Goal: Task Accomplishment & Management: Complete application form

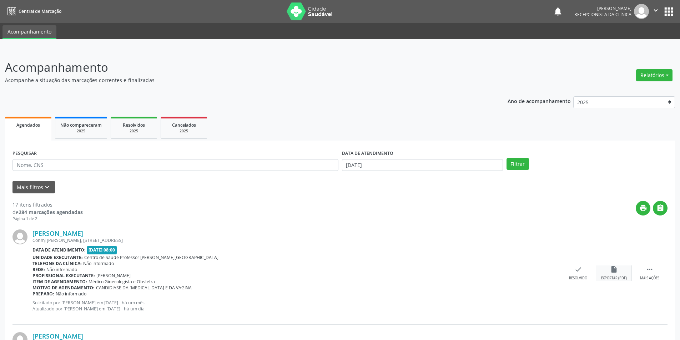
click at [611, 266] on icon "insert_drive_file" at bounding box center [614, 270] width 8 height 8
click at [581, 281] on div "[PERSON_NAME] [PERSON_NAME][STREET_ADDRESS] Data de atendimento: [DATE] 08:00 U…" at bounding box center [339, 273] width 655 height 103
click at [585, 270] on div "check Resolvido" at bounding box center [579, 273] width 36 height 15
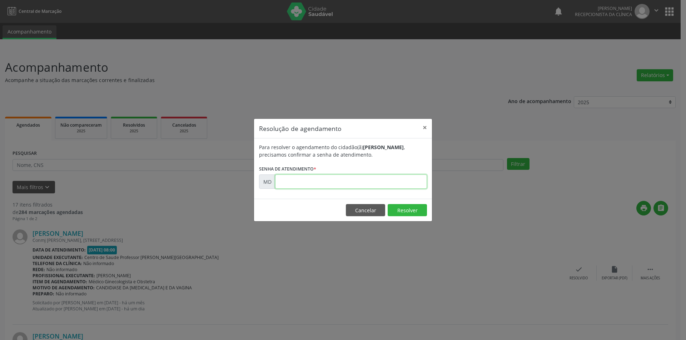
paste input "00004080"
type input "00004080"
click at [396, 211] on button "Resolver" at bounding box center [406, 210] width 39 height 12
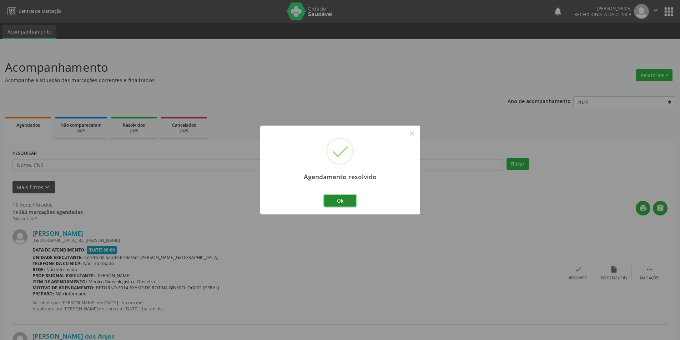
click at [337, 198] on button "Ok" at bounding box center [340, 201] width 32 height 12
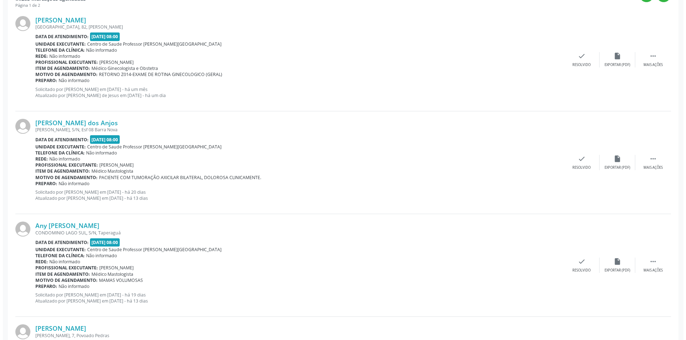
scroll to position [214, 0]
click at [613, 263] on icon "insert_drive_file" at bounding box center [614, 261] width 8 height 8
click at [583, 272] on div "Resolvido" at bounding box center [578, 269] width 18 height 5
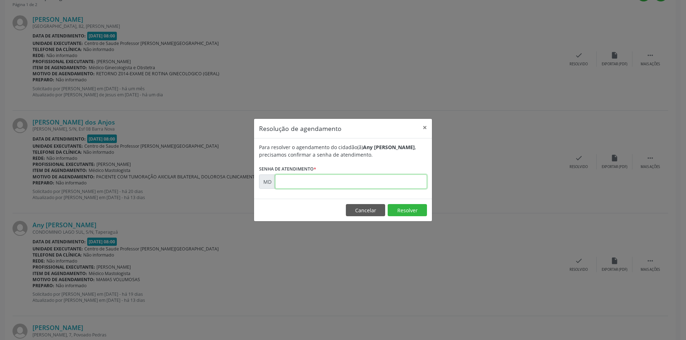
paste input "00008538"
type input "00008538"
click at [397, 211] on button "Resolver" at bounding box center [406, 210] width 39 height 12
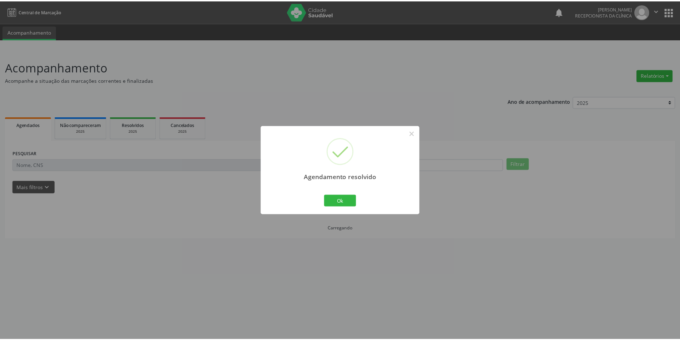
scroll to position [0, 0]
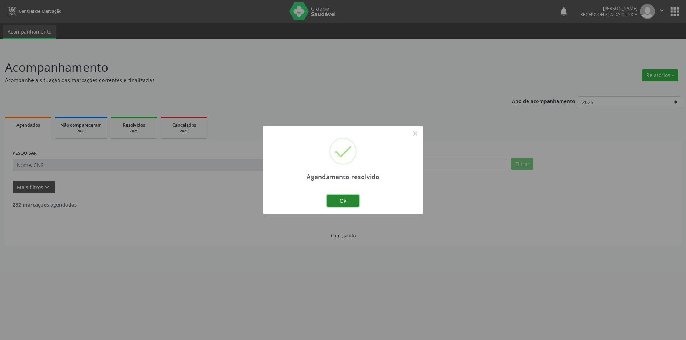
click at [345, 201] on button "Ok" at bounding box center [343, 201] width 32 height 12
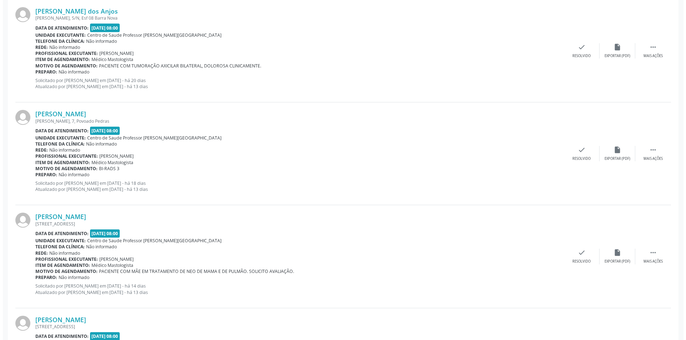
scroll to position [321, 0]
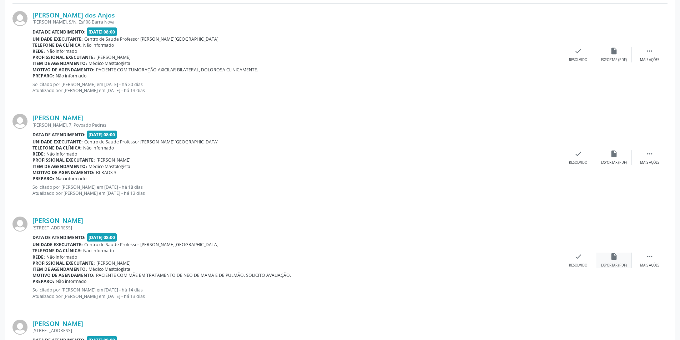
click at [609, 265] on div "Exportar (PDF)" at bounding box center [614, 265] width 26 height 5
click at [587, 268] on div "Resolvido" at bounding box center [578, 265] width 18 height 5
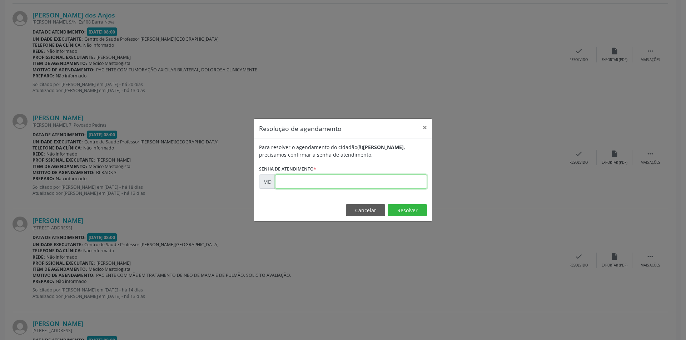
paste input "00009173"
type input "00009173"
click at [408, 210] on button "Resolver" at bounding box center [406, 210] width 39 height 12
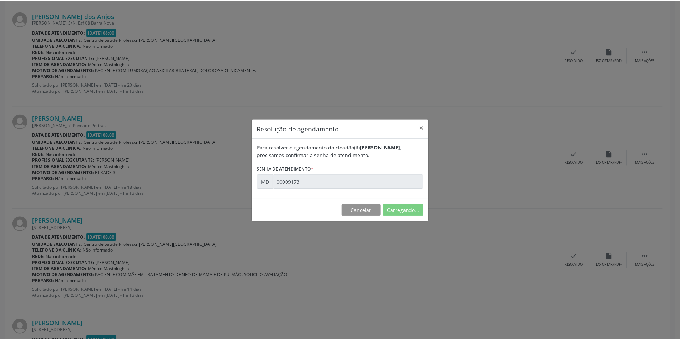
scroll to position [0, 0]
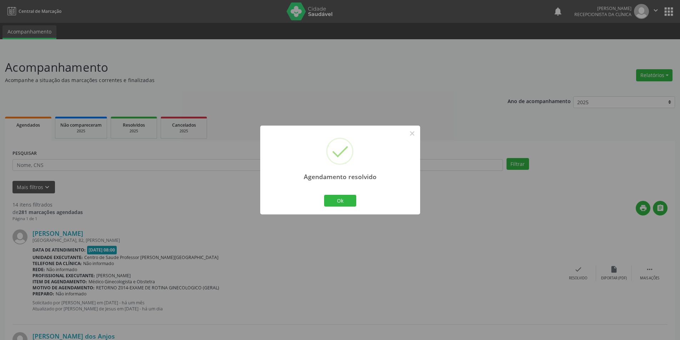
click at [360, 201] on div "Agendamento resolvido × Ok Cancel" at bounding box center [340, 170] width 160 height 89
click at [345, 202] on button "Ok" at bounding box center [340, 201] width 32 height 12
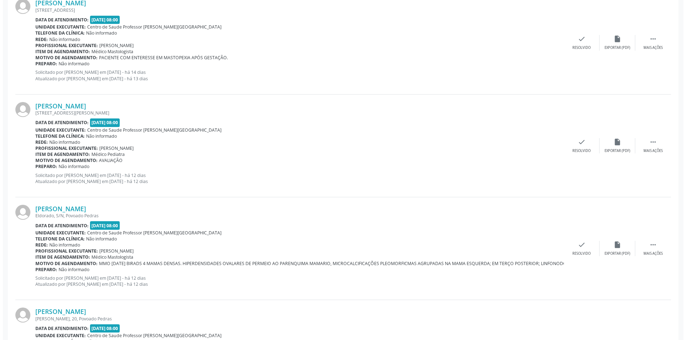
scroll to position [607, 0]
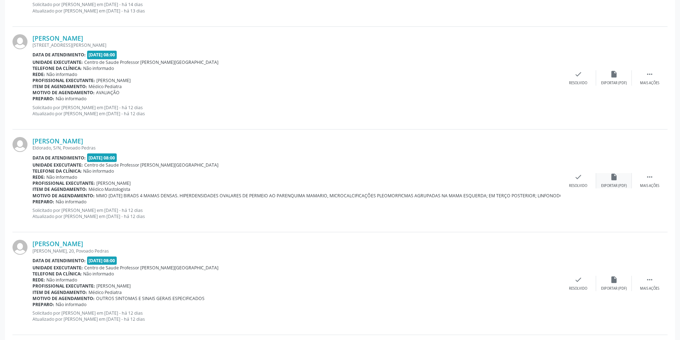
click at [611, 186] on div "Exportar (PDF)" at bounding box center [614, 186] width 26 height 5
click at [583, 184] on div "Resolvido" at bounding box center [578, 186] width 18 height 5
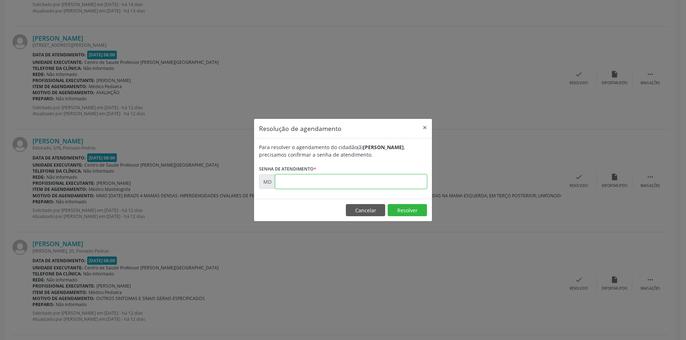
paste input "00009634"
type input "00009634"
click at [403, 209] on button "Resolver" at bounding box center [406, 210] width 39 height 12
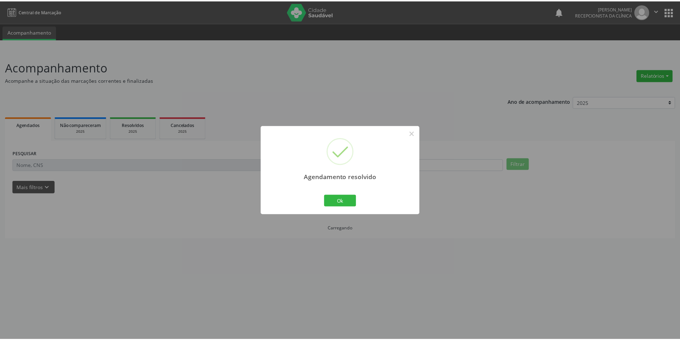
scroll to position [0, 0]
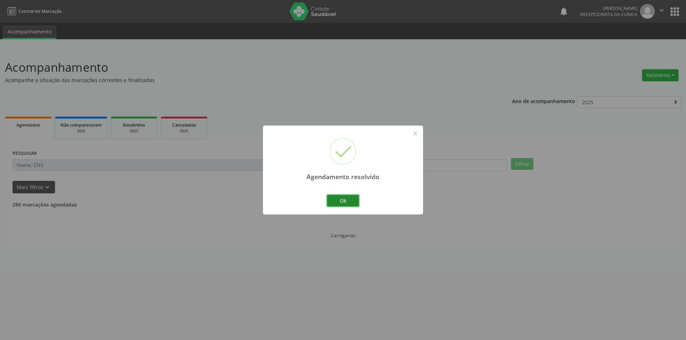
click at [345, 196] on button "Ok" at bounding box center [343, 201] width 32 height 12
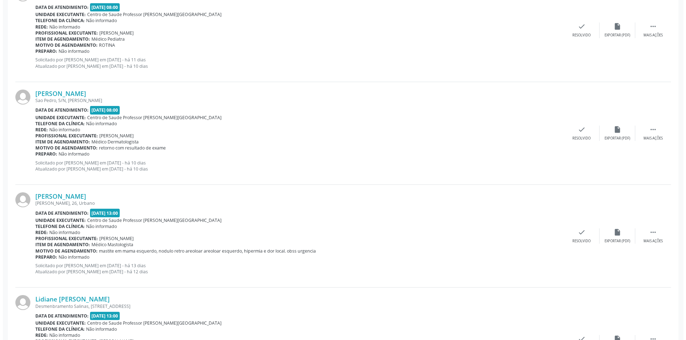
scroll to position [961, 0]
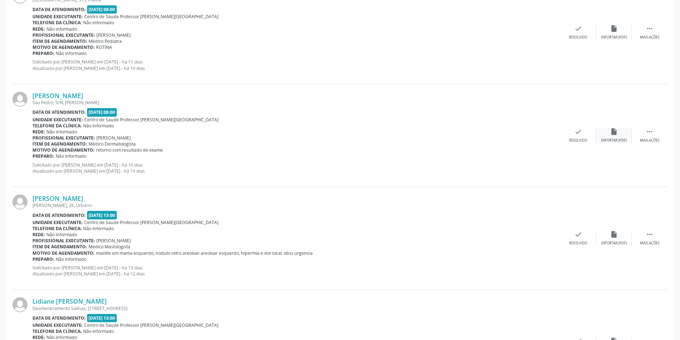
click at [609, 136] on div "insert_drive_file Exportar (PDF)" at bounding box center [614, 135] width 36 height 15
click at [572, 239] on div "check Resolvido" at bounding box center [579, 238] width 36 height 15
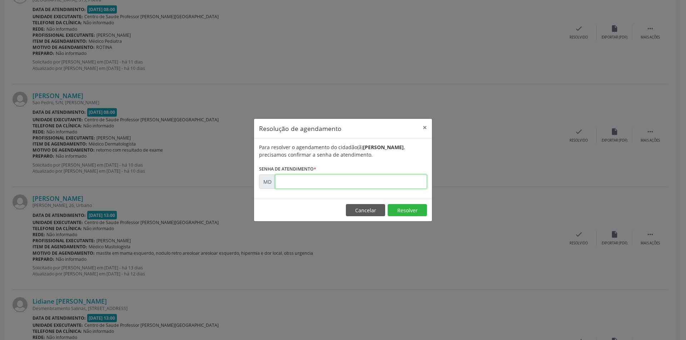
paste input "00010057"
type input "00010057"
click at [399, 210] on button "Resolver" at bounding box center [406, 210] width 39 height 12
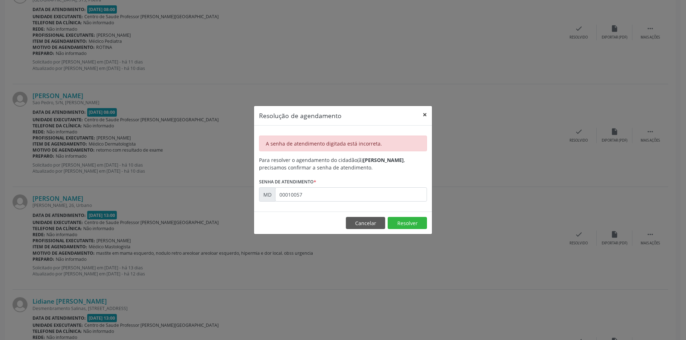
click at [426, 119] on button "×" at bounding box center [424, 114] width 14 height 17
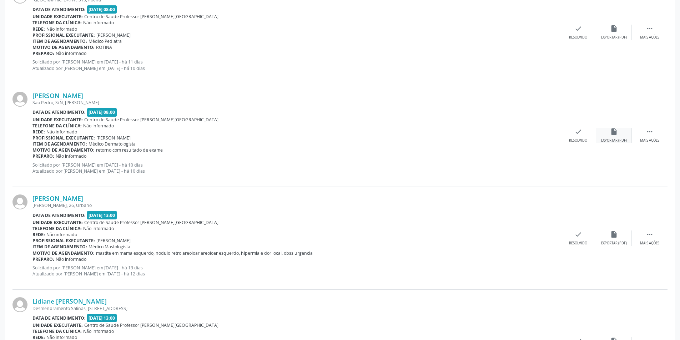
click at [607, 137] on div "insert_drive_file Exportar (PDF)" at bounding box center [614, 135] width 36 height 15
click at [579, 139] on div "Resolvido" at bounding box center [578, 140] width 18 height 5
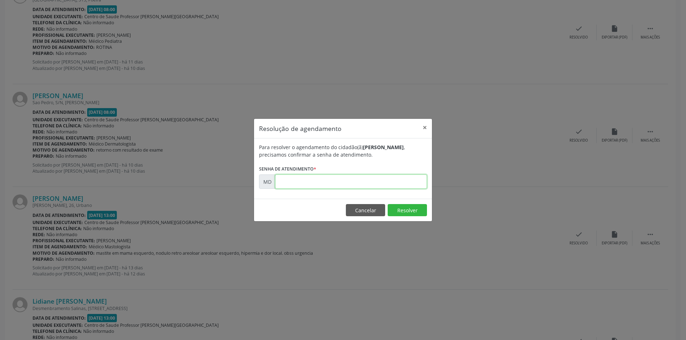
paste input "00010057"
type input "00010057"
click at [408, 210] on button "Resolver" at bounding box center [406, 210] width 39 height 12
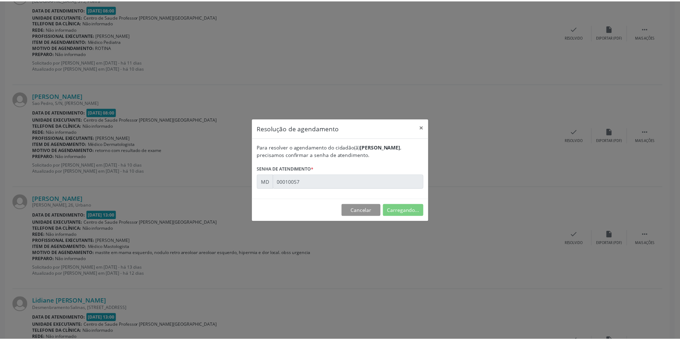
scroll to position [0, 0]
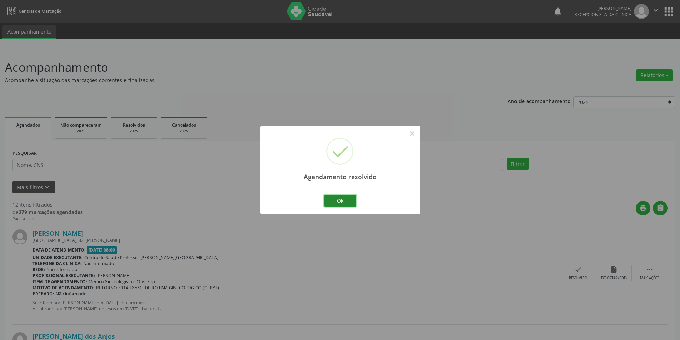
click at [348, 200] on button "Ok" at bounding box center [340, 201] width 32 height 12
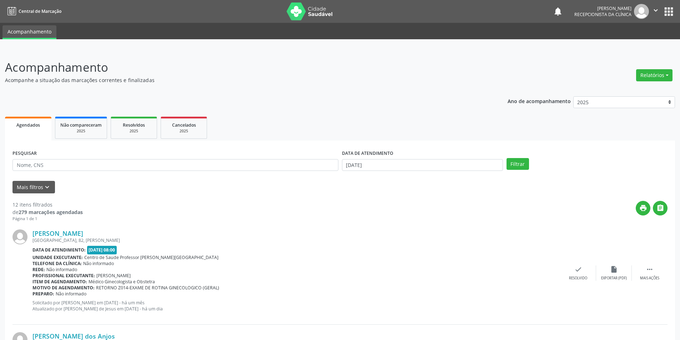
click at [611, 286] on div "[PERSON_NAME] [GEOGRAPHIC_DATA], 82, Esf Estiva Data de atendimento: [DATE] 08:…" at bounding box center [339, 273] width 655 height 103
click at [286, 205] on div "print " at bounding box center [375, 211] width 585 height 21
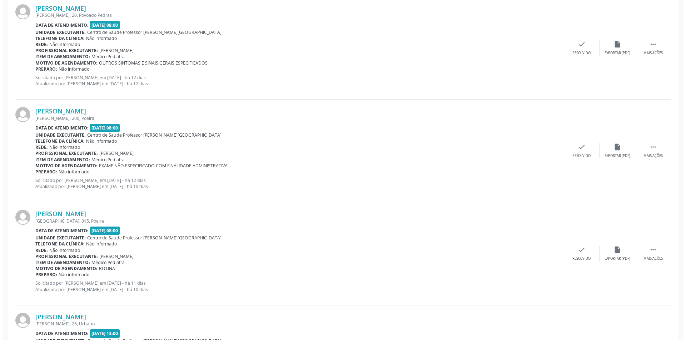
scroll to position [786, 0]
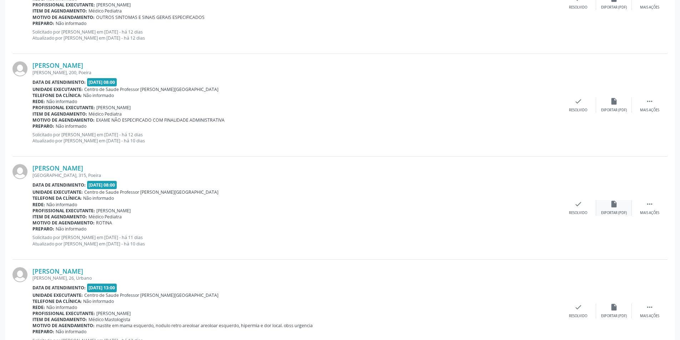
click at [625, 207] on div "insert_drive_file Exportar (PDF)" at bounding box center [614, 207] width 36 height 15
click at [580, 221] on div "[PERSON_NAME] [STREET_ADDRESS] Data de atendimento: [DATE] 08:00 Unidade execut…" at bounding box center [339, 208] width 655 height 103
click at [580, 219] on div "[PERSON_NAME] [STREET_ADDRESS] Data de atendimento: [DATE] 08:00 Unidade execut…" at bounding box center [339, 208] width 655 height 103
click at [580, 208] on icon "check" at bounding box center [579, 204] width 8 height 8
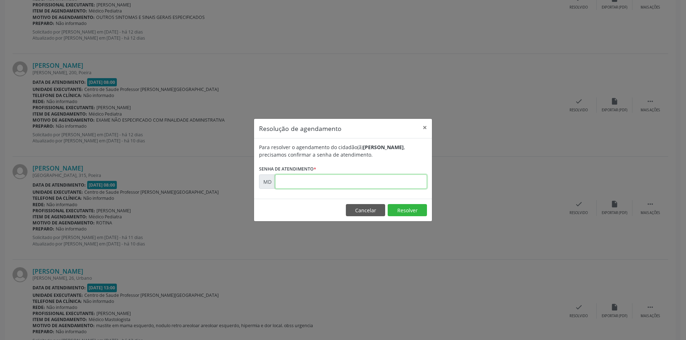
paste input "00009988"
type input "00009988"
click at [404, 209] on button "Resolver" at bounding box center [406, 210] width 39 height 12
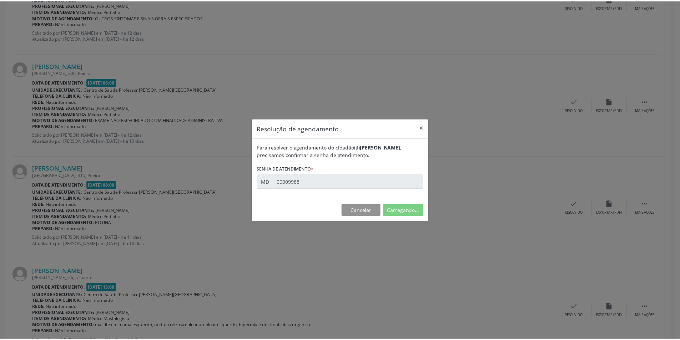
scroll to position [0, 0]
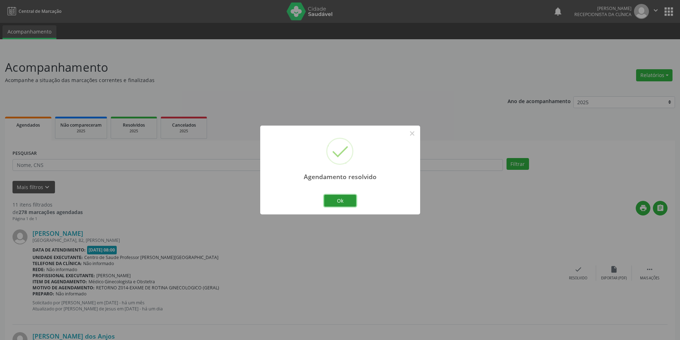
drag, startPoint x: 345, startPoint y: 202, endPoint x: 364, endPoint y: 173, distance: 34.8
click at [345, 202] on button "Ok" at bounding box center [340, 201] width 32 height 12
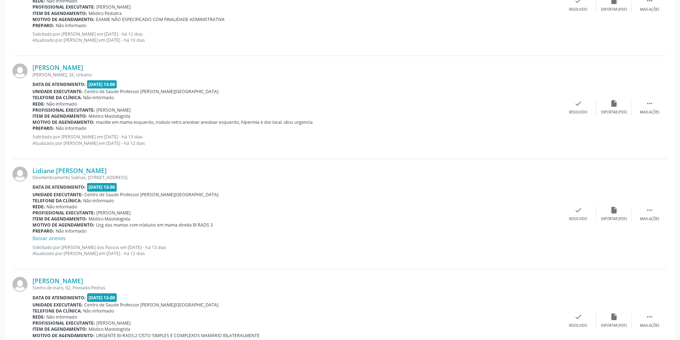
scroll to position [827, 0]
